Goal: Find specific page/section: Find specific page/section

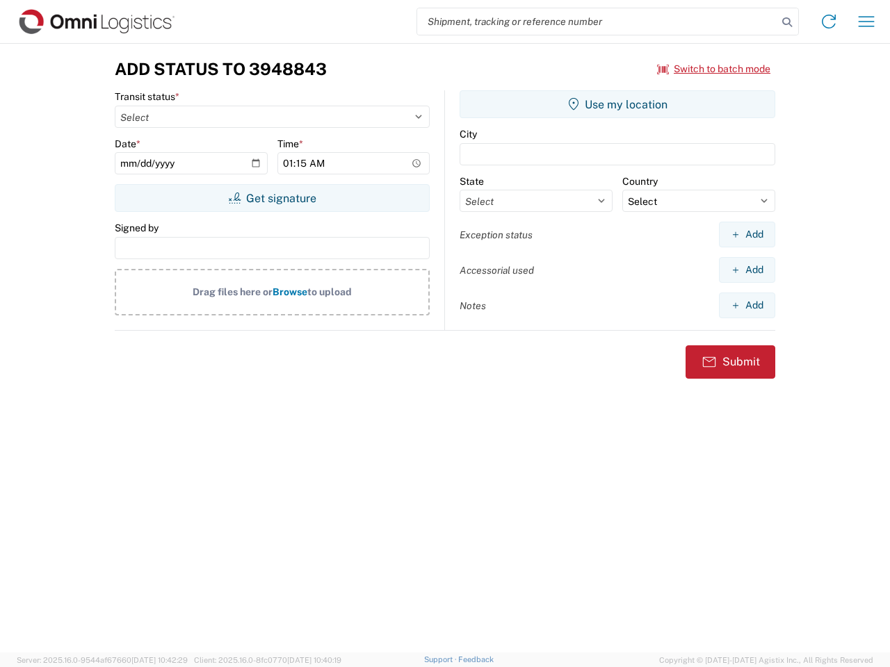
click at [597, 22] on input "search" at bounding box center [597, 21] width 360 height 26
click at [787, 22] on icon at bounding box center [786, 22] width 19 height 19
click at [829, 22] on icon at bounding box center [828, 21] width 22 height 22
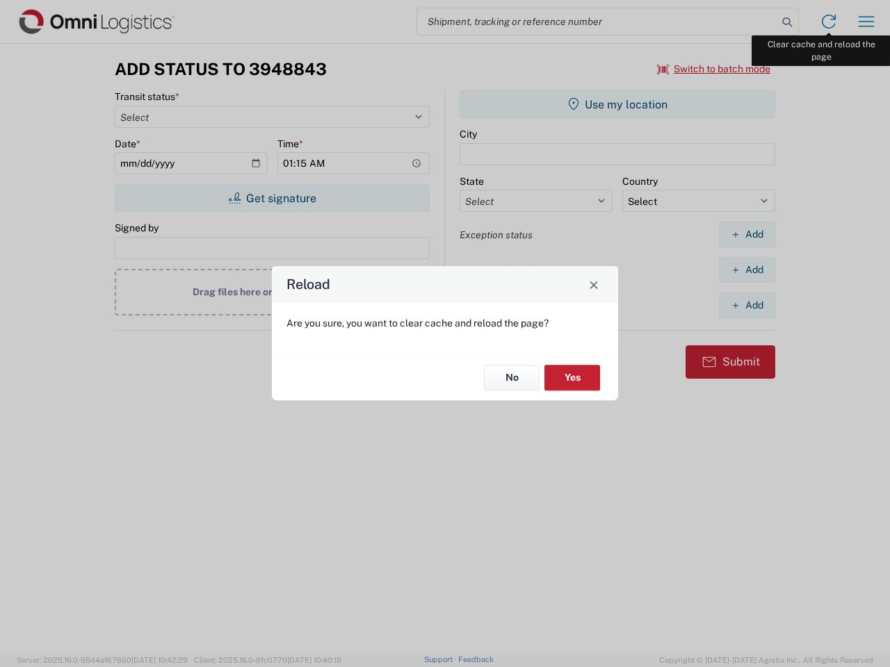
click at [866, 22] on div "Reload Are you sure, you want to clear cache and reload the page? No Yes" at bounding box center [445, 333] width 890 height 667
click at [714, 69] on div "Reload Are you sure, you want to clear cache and reload the page? No Yes" at bounding box center [445, 333] width 890 height 667
click at [272, 198] on div "Reload Are you sure, you want to clear cache and reload the page? No Yes" at bounding box center [445, 333] width 890 height 667
click at [617, 104] on div "Reload Are you sure, you want to clear cache and reload the page? No Yes" at bounding box center [445, 333] width 890 height 667
click at [747, 234] on div "Reload Are you sure, you want to clear cache and reload the page? No Yes" at bounding box center [445, 333] width 890 height 667
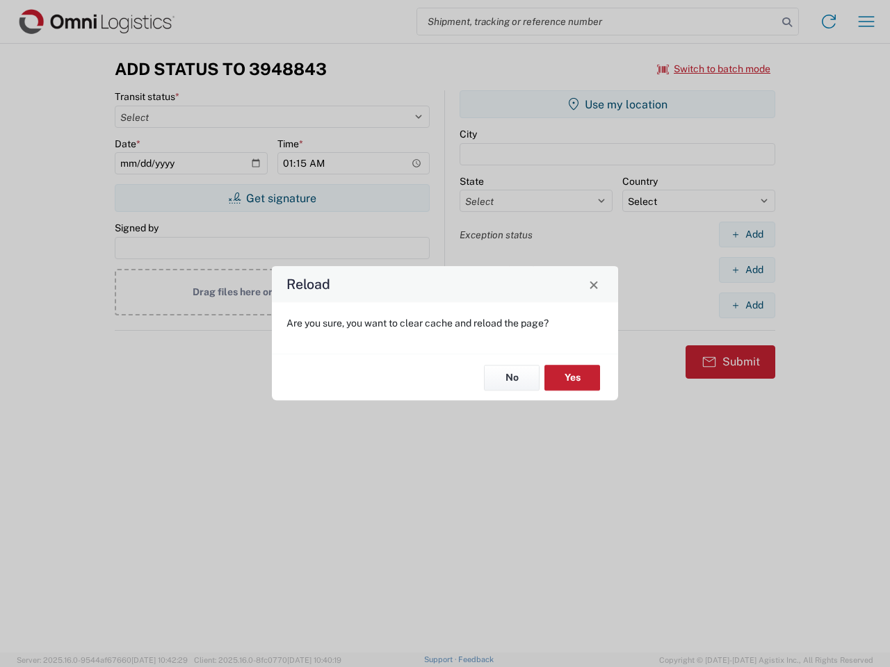
click at [747, 270] on div "Reload Are you sure, you want to clear cache and reload the page? No Yes" at bounding box center [445, 333] width 890 height 667
click at [747, 305] on div "Reload Are you sure, you want to clear cache and reload the page? No Yes" at bounding box center [445, 333] width 890 height 667
